Goal: Use online tool/utility: Utilize a website feature to perform a specific function

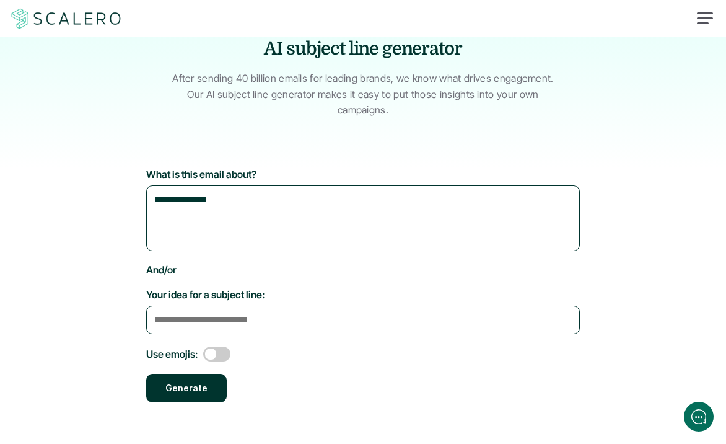
scroll to position [97, 0]
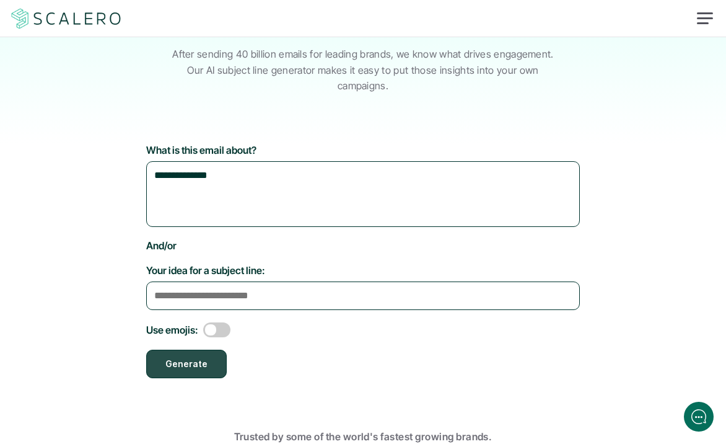
click at [201, 349] on button "Generate" at bounding box center [186, 363] width 81 height 28
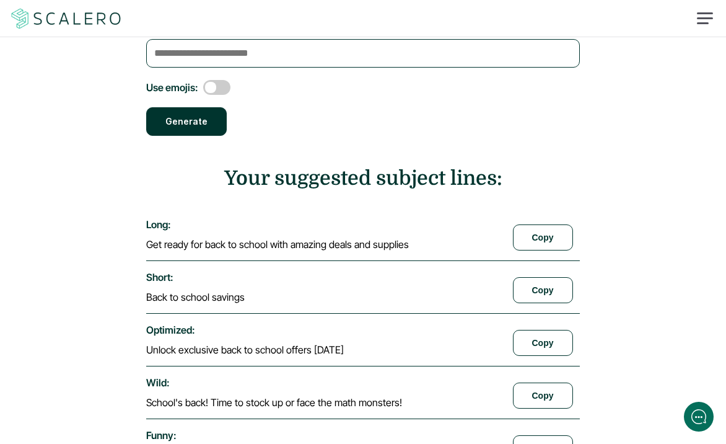
scroll to position [343, 0]
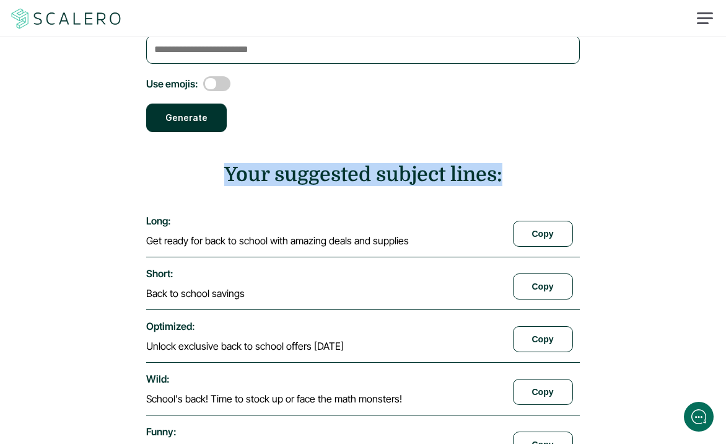
drag, startPoint x: 226, startPoint y: 155, endPoint x: 512, endPoint y: 154, distance: 286.9
click at [512, 163] on h2 "Your suggested subject lines:" at bounding box center [363, 174] width 434 height 23
copy h2 "Your suggested subject lines:"
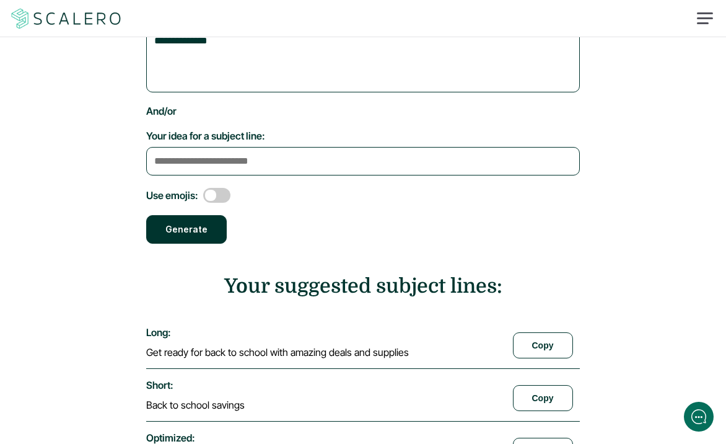
scroll to position [84, 0]
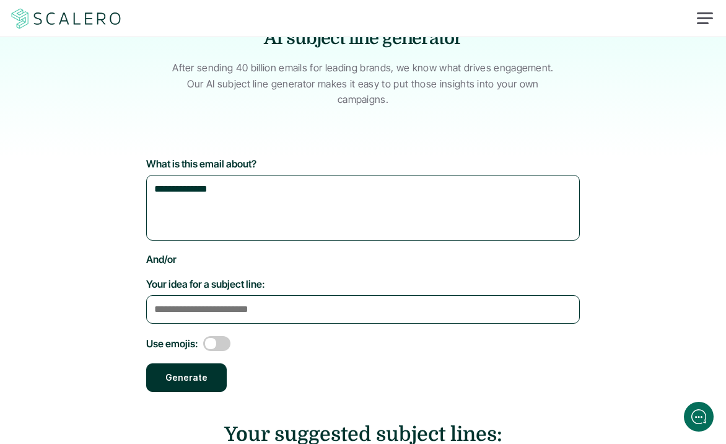
drag, startPoint x: 256, startPoint y: 181, endPoint x: 150, endPoint y: 170, distance: 107.1
click at [150, 175] on textarea "**********" at bounding box center [363, 208] width 434 height 66
paste textarea "**********"
type textarea "**********"
click at [183, 363] on button "Generate" at bounding box center [186, 377] width 81 height 28
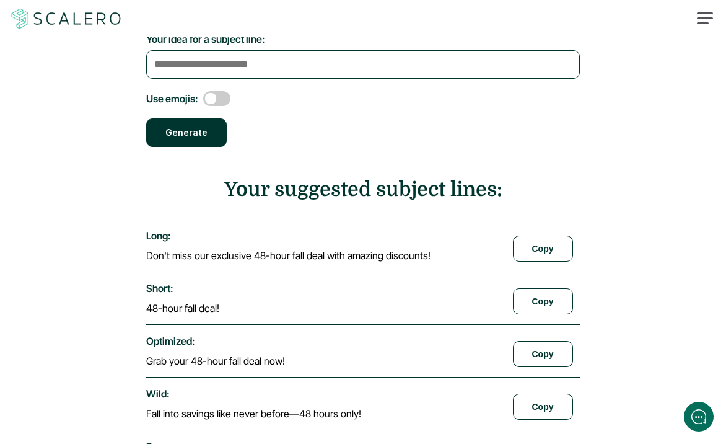
scroll to position [439, 0]
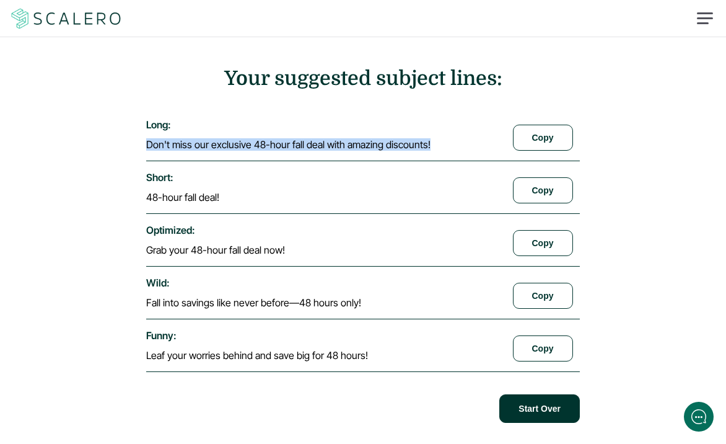
drag, startPoint x: 149, startPoint y: 126, endPoint x: 434, endPoint y: 125, distance: 285.0
click at [434, 125] on div "long : Don't miss our exclusive 48-hour fall deal with amazing discounts!" at bounding box center [322, 134] width 352 height 32
copy p "Don't miss our exclusive 48-hour fall deal with amazing discounts!"
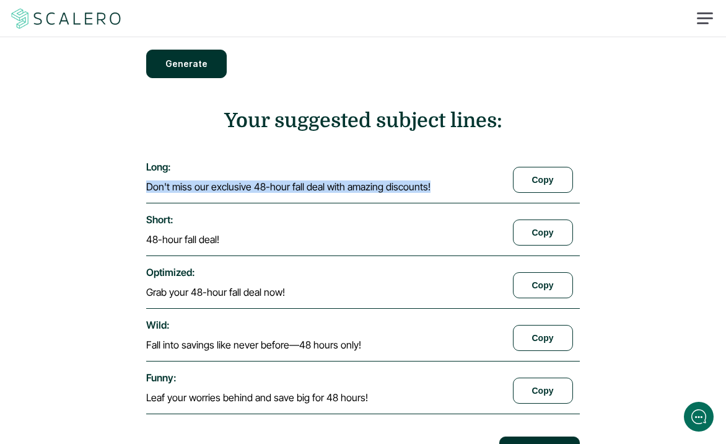
scroll to position [399, 0]
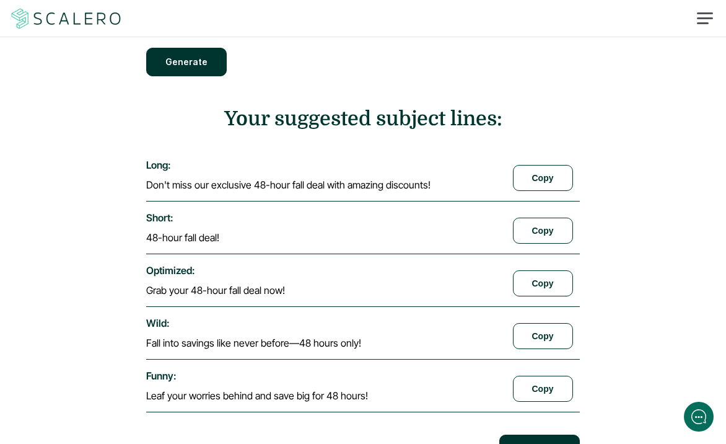
click at [177, 201] on div "short : 48-hour fall deal! Copy" at bounding box center [363, 227] width 434 height 53
drag, startPoint x: 198, startPoint y: 251, endPoint x: 157, endPoint y: 245, distance: 41.9
click at [157, 254] on div "optimized : Grab your 48-hour fall deal now! Copy" at bounding box center [363, 280] width 434 height 53
drag, startPoint x: 179, startPoint y: 302, endPoint x: 146, endPoint y: 300, distance: 33.5
click at [146, 300] on div "**********" at bounding box center [363, 152] width 726 height 621
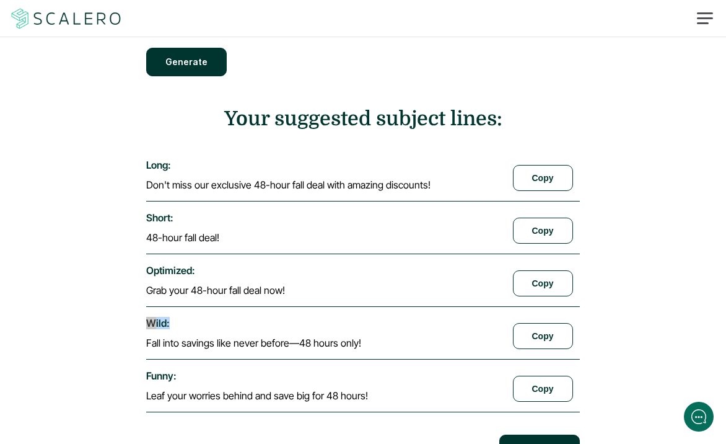
drag, startPoint x: 146, startPoint y: 302, endPoint x: 169, endPoint y: 304, distance: 23.7
click at [169, 304] on div "**********" at bounding box center [363, 152] width 726 height 621
copy label "wild :"
click at [175, 211] on div "short : 48-hour fall deal!" at bounding box center [322, 227] width 352 height 32
drag, startPoint x: 180, startPoint y: 200, endPoint x: 136, endPoint y: 200, distance: 44.6
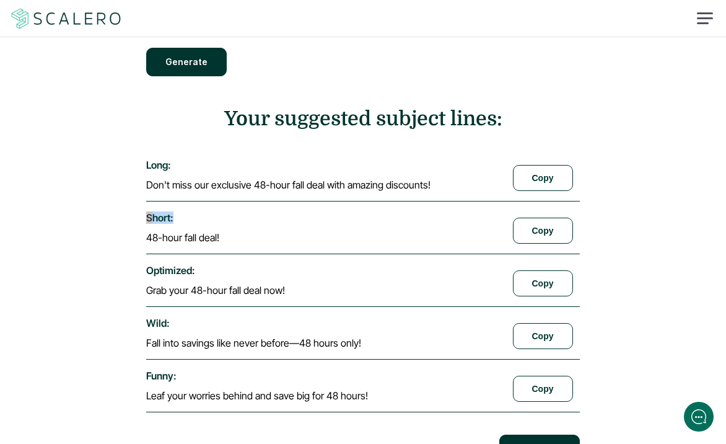
click at [136, 200] on div "**********" at bounding box center [363, 152] width 726 height 621
drag, startPoint x: 144, startPoint y: 199, endPoint x: 175, endPoint y: 197, distance: 31.7
click at [175, 197] on div "**********" at bounding box center [363, 152] width 726 height 621
click at [193, 264] on label "optimized :" at bounding box center [170, 270] width 49 height 12
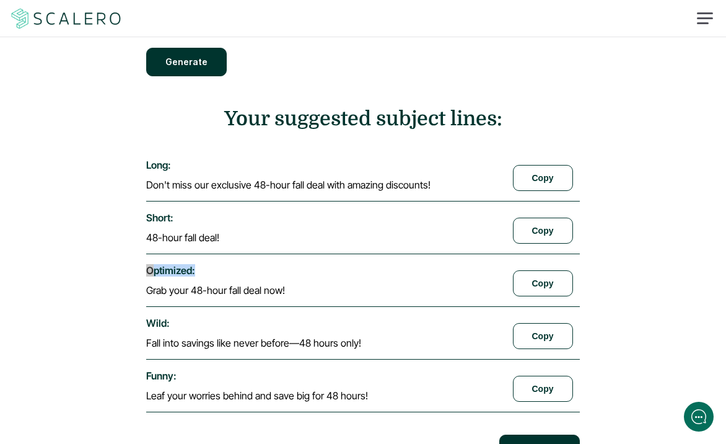
drag, startPoint x: 198, startPoint y: 253, endPoint x: 151, endPoint y: 251, distance: 46.5
click at [151, 264] on div "optimized : Grab your 48-hour fall deal now!" at bounding box center [322, 280] width 352 height 32
copy label "optimized :"
drag, startPoint x: 149, startPoint y: 271, endPoint x: 295, endPoint y: 271, distance: 146.2
click at [295, 271] on div "optimized : Grab your 48-hour fall deal now!" at bounding box center [322, 280] width 352 height 32
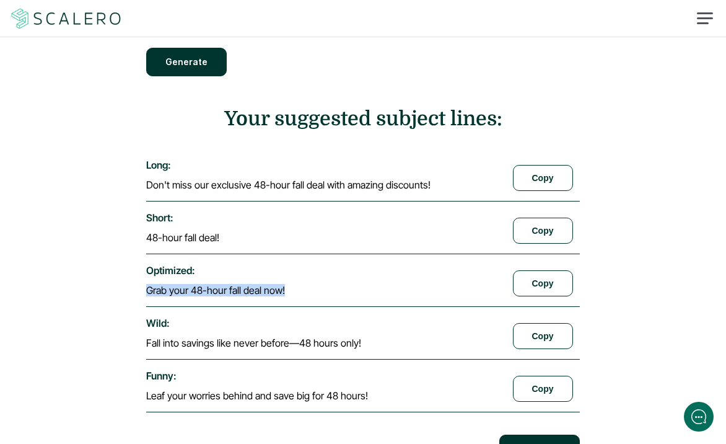
copy p "Grab your 48-hour fall deal now!"
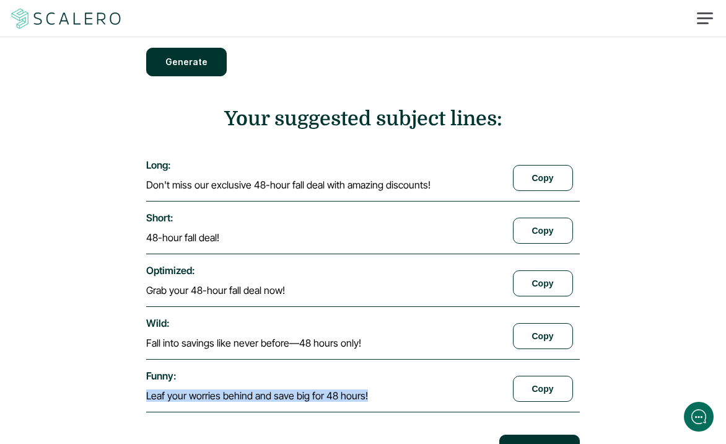
drag, startPoint x: 148, startPoint y: 374, endPoint x: 366, endPoint y: 374, distance: 217.5
click at [366, 374] on div "funny : Leaf your worries behind and save big for 48 hours!" at bounding box center [322, 385] width 352 height 32
copy p "Leaf your worries behind and save big for 48 hours!"
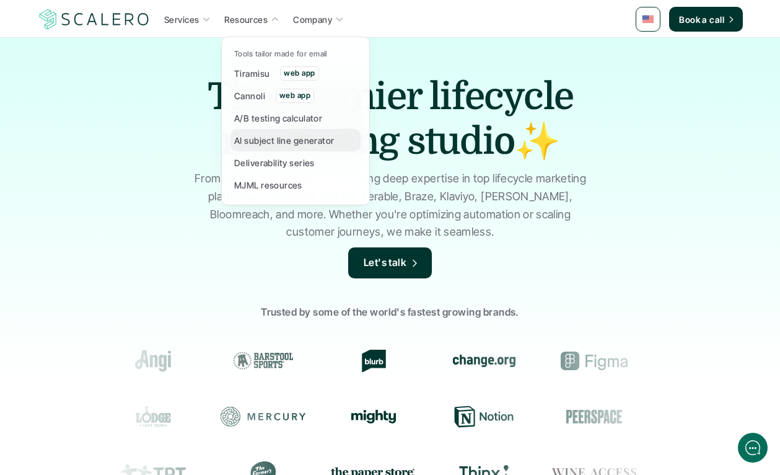
click at [276, 139] on p "AI subject line generator" at bounding box center [284, 140] width 100 height 13
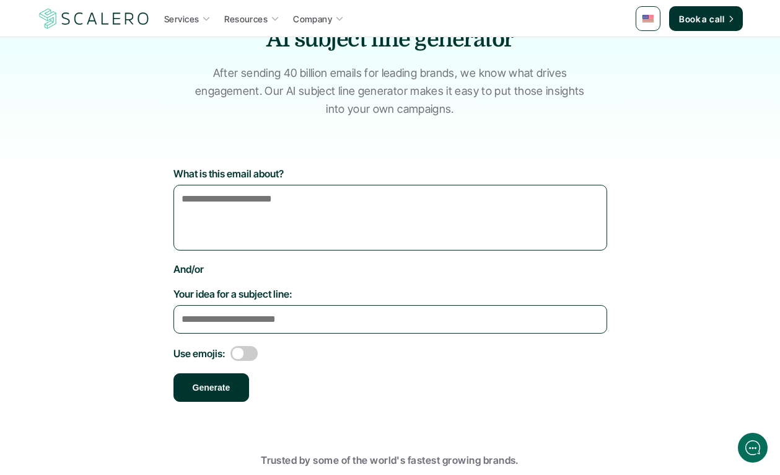
scroll to position [101, 0]
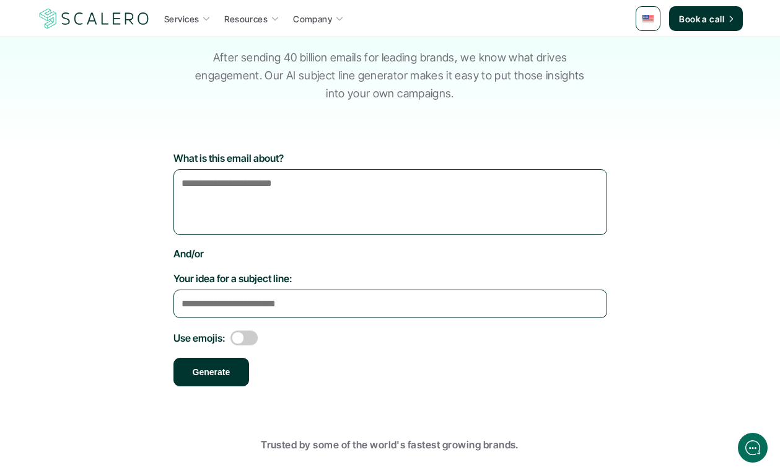
click at [247, 180] on textarea "What is this email about?" at bounding box center [390, 202] width 434 height 66
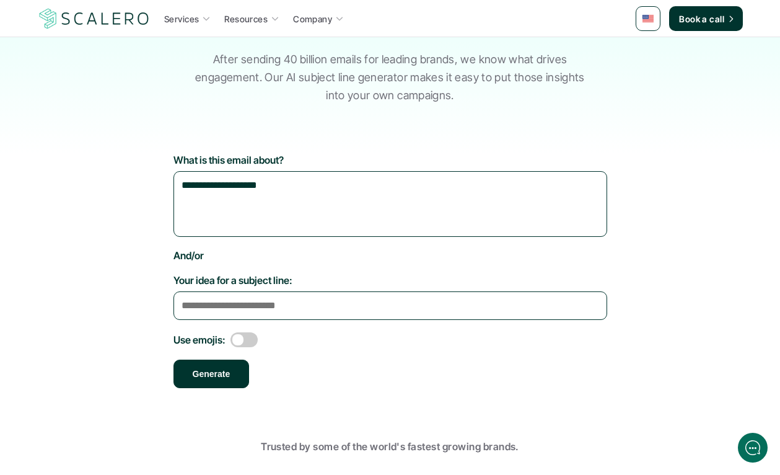
scroll to position [100, 0]
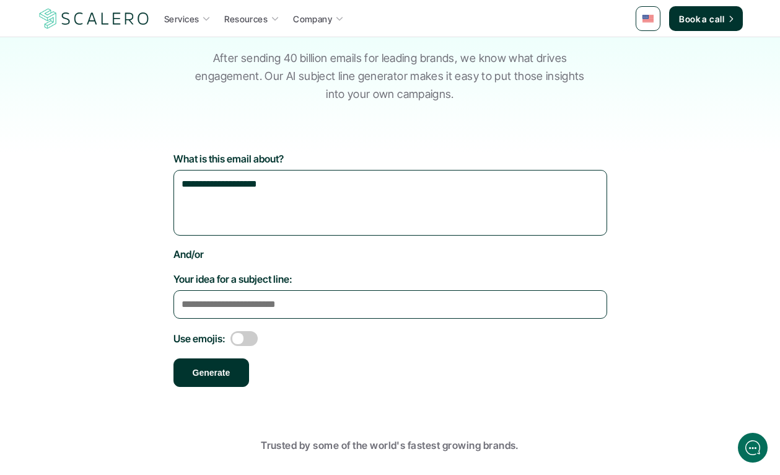
type textarea "**********"
click at [238, 335] on span at bounding box center [243, 338] width 27 height 15
click at [239, 366] on button "Generate" at bounding box center [211, 372] width 76 height 28
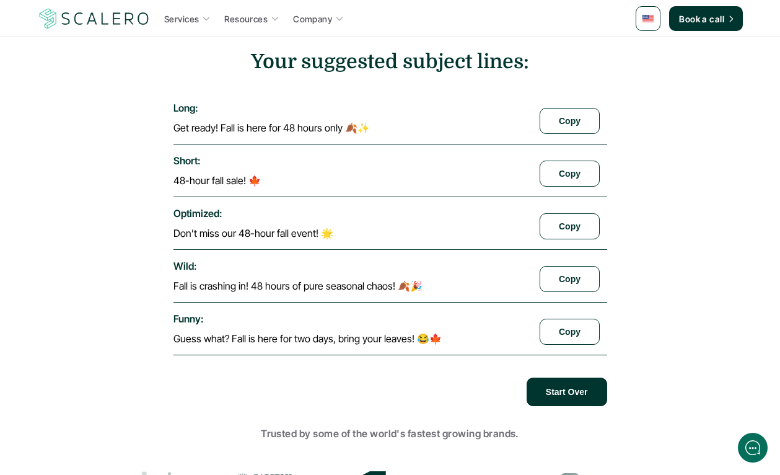
scroll to position [465, 0]
